Goal: Transaction & Acquisition: Purchase product/service

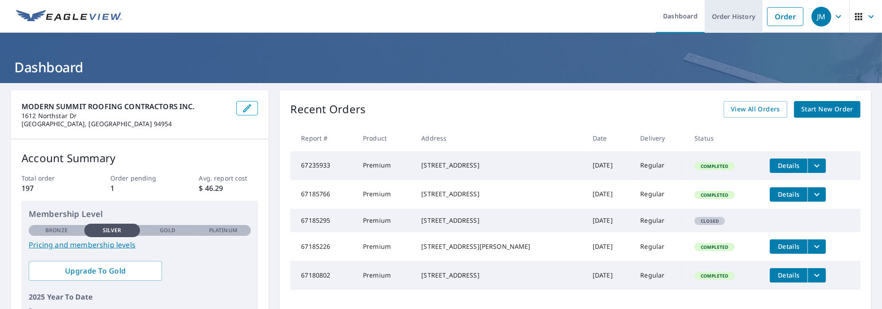
drag, startPoint x: 726, startPoint y: 17, endPoint x: 730, endPoint y: 21, distance: 6.0
click at [726, 17] on link "Order History" at bounding box center [734, 16] width 58 height 33
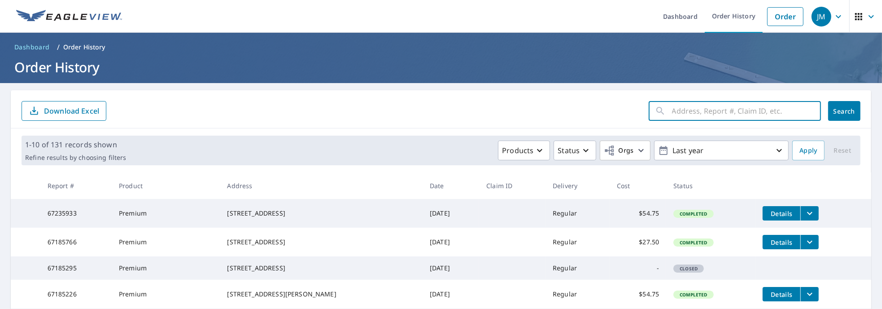
click at [698, 114] on input "text" at bounding box center [746, 110] width 149 height 25
type input "[STREET_ADDRESS] penngrove ca"
click button "Search" at bounding box center [844, 111] width 32 height 20
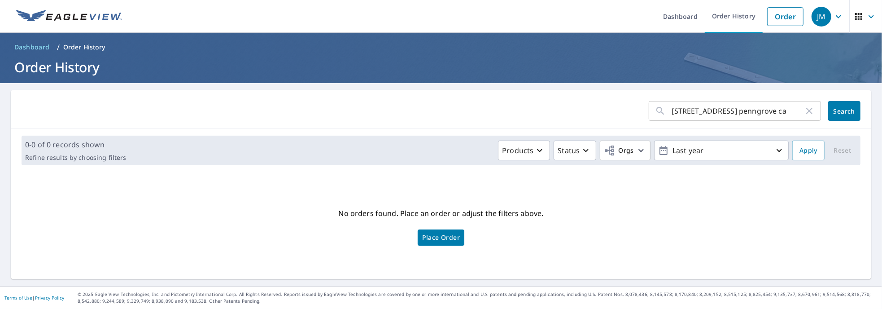
click at [450, 239] on span "Place Order" at bounding box center [441, 237] width 38 height 4
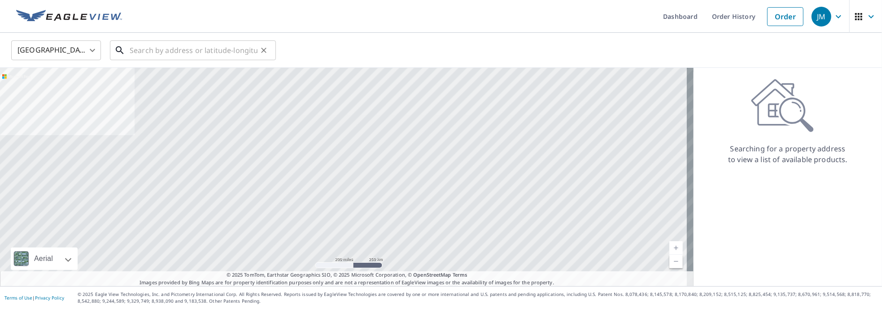
click at [187, 49] on input "text" at bounding box center [194, 50] width 128 height 25
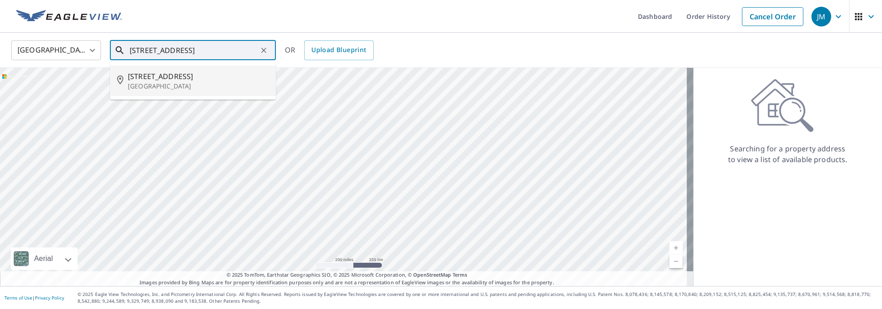
click at [185, 75] on span "[STREET_ADDRESS]" at bounding box center [198, 76] width 141 height 11
type input "[STREET_ADDRESS]"
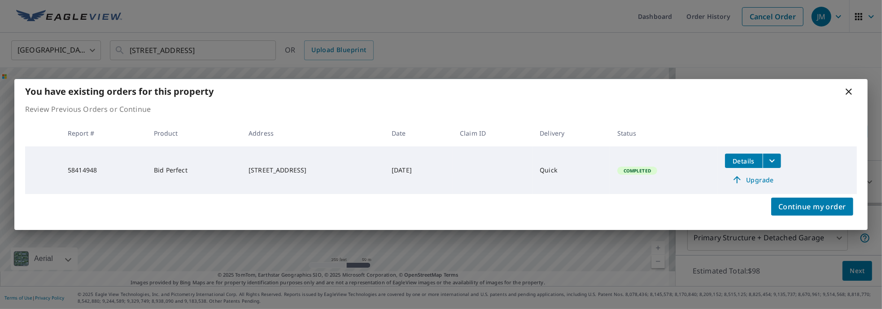
click at [762, 177] on span "Upgrade" at bounding box center [752, 179] width 45 height 11
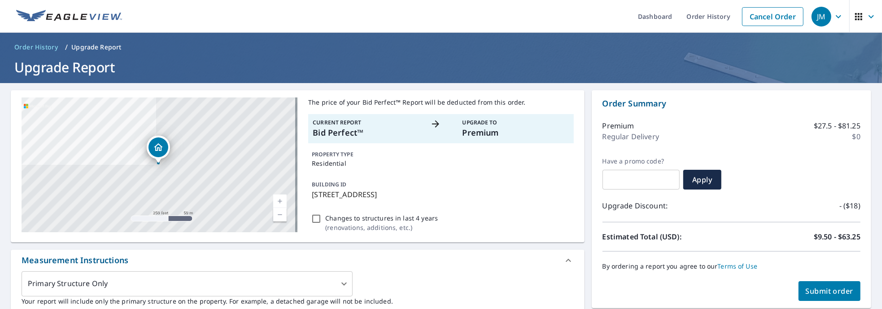
click at [832, 292] on span "Submit order" at bounding box center [830, 291] width 48 height 10
checkbox input "true"
